Goal: Find specific page/section: Find specific page/section

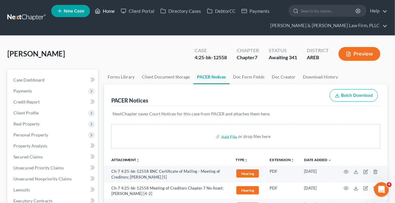
click at [109, 10] on link "Home" at bounding box center [105, 10] width 26 height 11
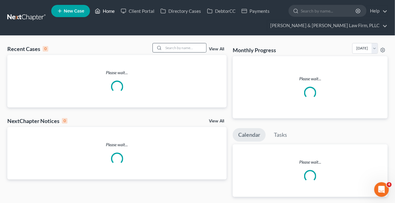
click at [106, 12] on link "Home" at bounding box center [105, 10] width 26 height 11
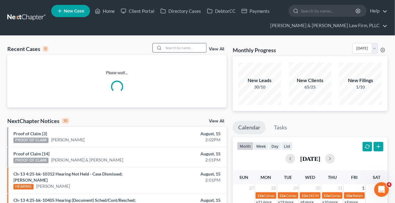
click at [173, 46] on input "search" at bounding box center [185, 47] width 43 height 9
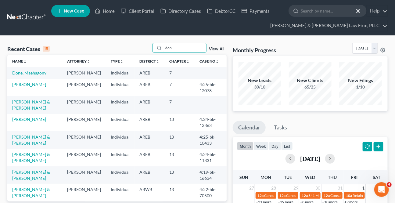
type input "don"
click at [41, 73] on link "Done, Maehagony" at bounding box center [29, 72] width 34 height 5
select select "6"
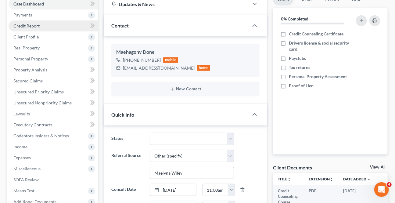
scroll to position [83, 0]
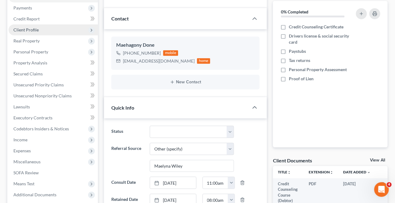
click at [22, 30] on span "Client Profile" at bounding box center [25, 29] width 25 height 5
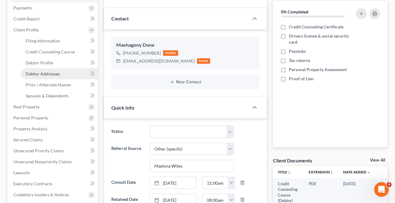
click at [36, 76] on link "Debtor Addresses" at bounding box center [59, 73] width 77 height 11
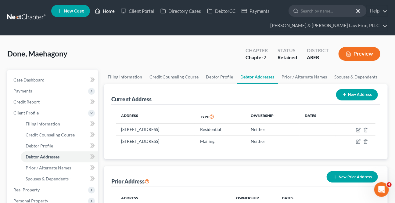
click at [110, 13] on link "Home" at bounding box center [105, 10] width 26 height 11
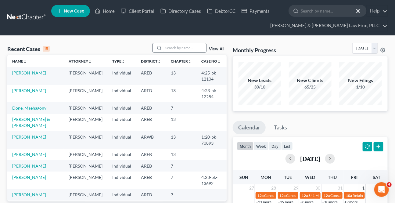
click at [177, 45] on input "search" at bounding box center [185, 47] width 43 height 9
type input "[PERSON_NAME]"
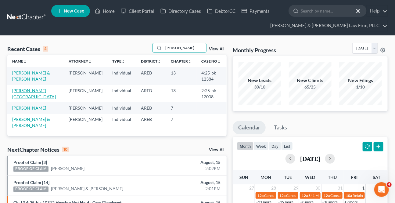
click at [24, 91] on link "[PERSON_NAME][GEOGRAPHIC_DATA]" at bounding box center [34, 93] width 44 height 11
select select "1"
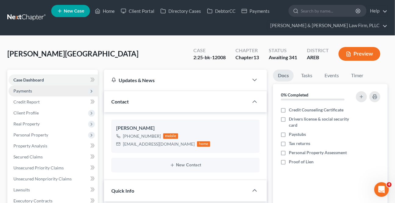
click at [27, 89] on span "Payments" at bounding box center [22, 90] width 19 height 5
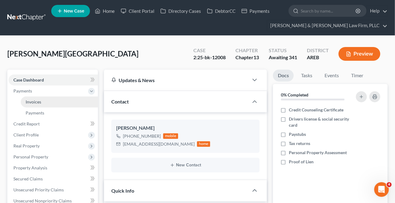
click at [32, 101] on span "Invoices" at bounding box center [34, 101] width 16 height 5
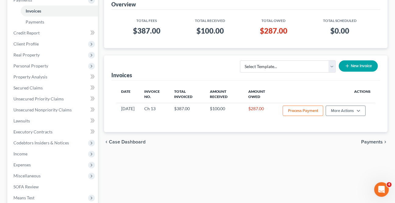
scroll to position [186, 0]
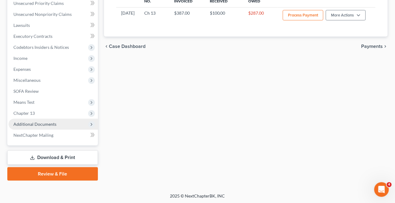
click at [42, 119] on span "Additional Documents" at bounding box center [53, 124] width 89 height 11
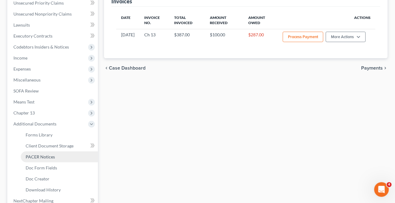
click at [53, 157] on span "PACER Notices" at bounding box center [40, 156] width 29 height 5
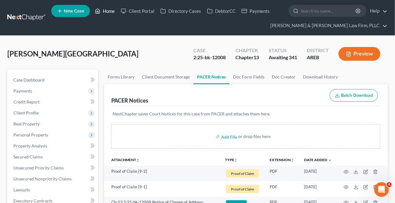
click at [102, 7] on link "Home" at bounding box center [105, 10] width 26 height 11
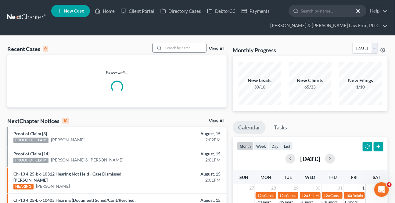
click at [175, 52] on div "Recent Cases 0 View All" at bounding box center [116, 49] width 219 height 12
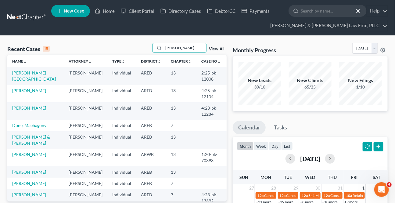
type input "[PERSON_NAME]"
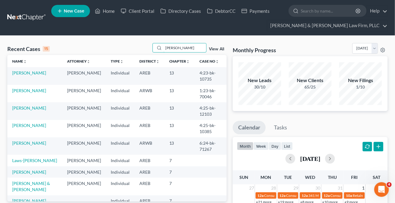
scroll to position [27, 0]
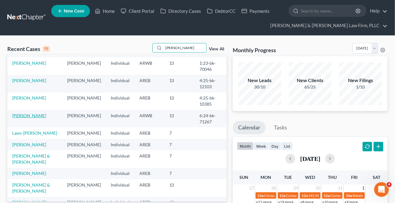
click at [31, 113] on link "[PERSON_NAME]" at bounding box center [29, 115] width 34 height 5
select select "2"
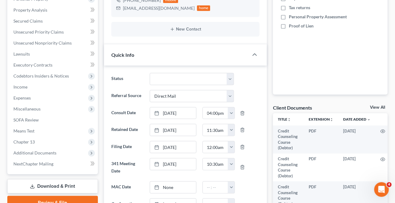
scroll to position [166, 0]
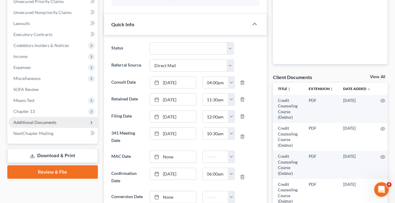
click at [54, 120] on span "Additional Documents" at bounding box center [34, 122] width 43 height 5
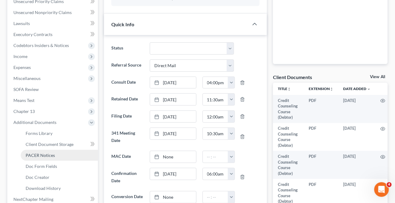
click at [36, 154] on span "PACER Notices" at bounding box center [40, 155] width 29 height 5
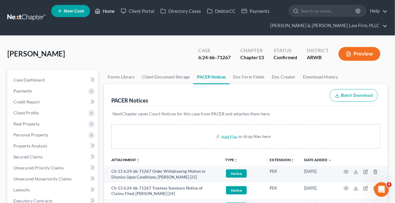
click at [97, 11] on polyline at bounding box center [98, 12] width 2 height 2
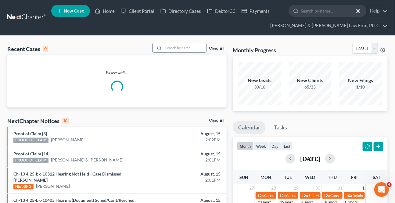
click at [174, 46] on input "search" at bounding box center [185, 47] width 43 height 9
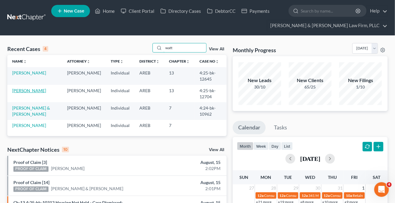
type input "watt"
click at [28, 92] on link "[PERSON_NAME]" at bounding box center [29, 90] width 34 height 5
select select "2"
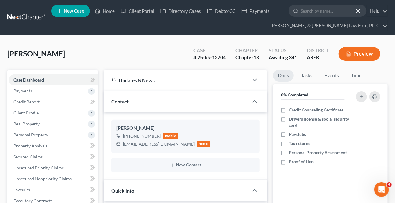
scroll to position [138, 0]
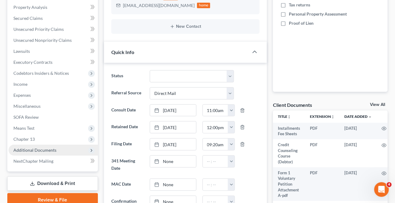
click at [49, 146] on span "Additional Documents" at bounding box center [53, 150] width 89 height 11
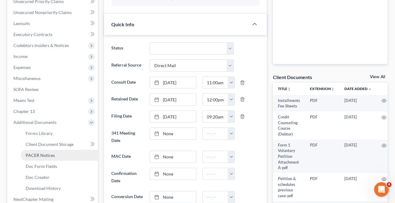
click at [41, 155] on span "PACER Notices" at bounding box center [40, 155] width 29 height 5
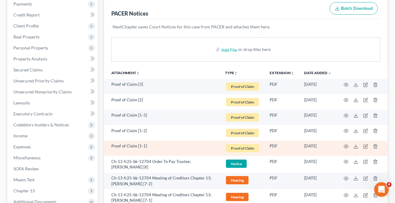
scroll to position [138, 0]
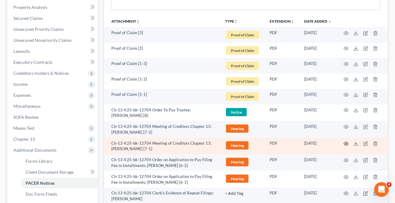
click at [345, 143] on icon "button" at bounding box center [346, 143] width 5 height 5
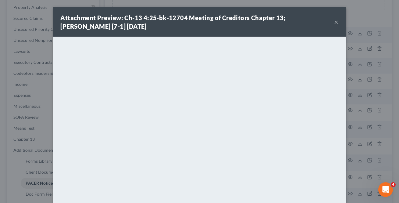
click at [335, 20] on button "×" at bounding box center [337, 21] width 4 height 7
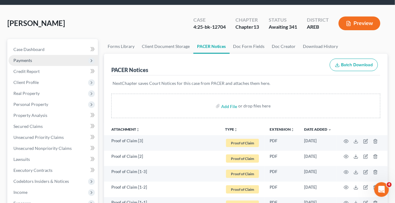
scroll to position [27, 0]
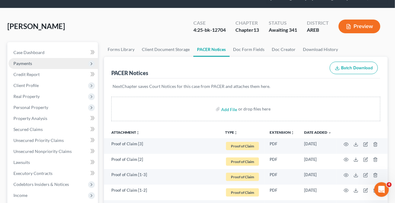
click at [29, 62] on span "Payments" at bounding box center [22, 63] width 19 height 5
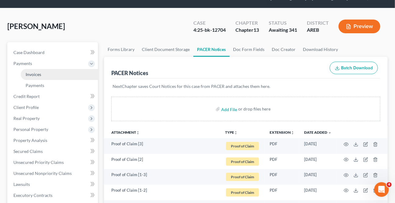
click at [42, 75] on link "Invoices" at bounding box center [59, 74] width 77 height 11
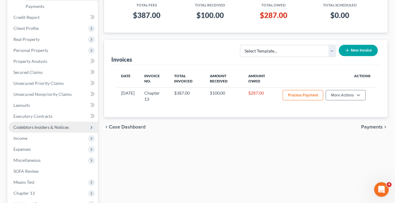
scroll to position [138, 0]
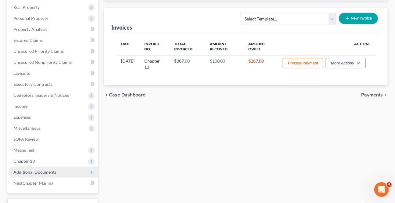
click at [32, 174] on span "Additional Documents" at bounding box center [53, 172] width 89 height 11
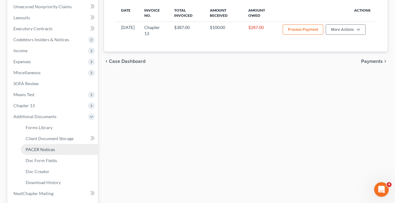
click at [31, 148] on span "PACER Notices" at bounding box center [40, 149] width 29 height 5
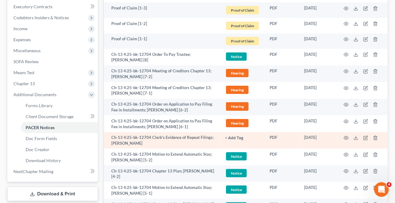
scroll to position [222, 0]
